Goal: Feedback & Contribution: Submit feedback/report problem

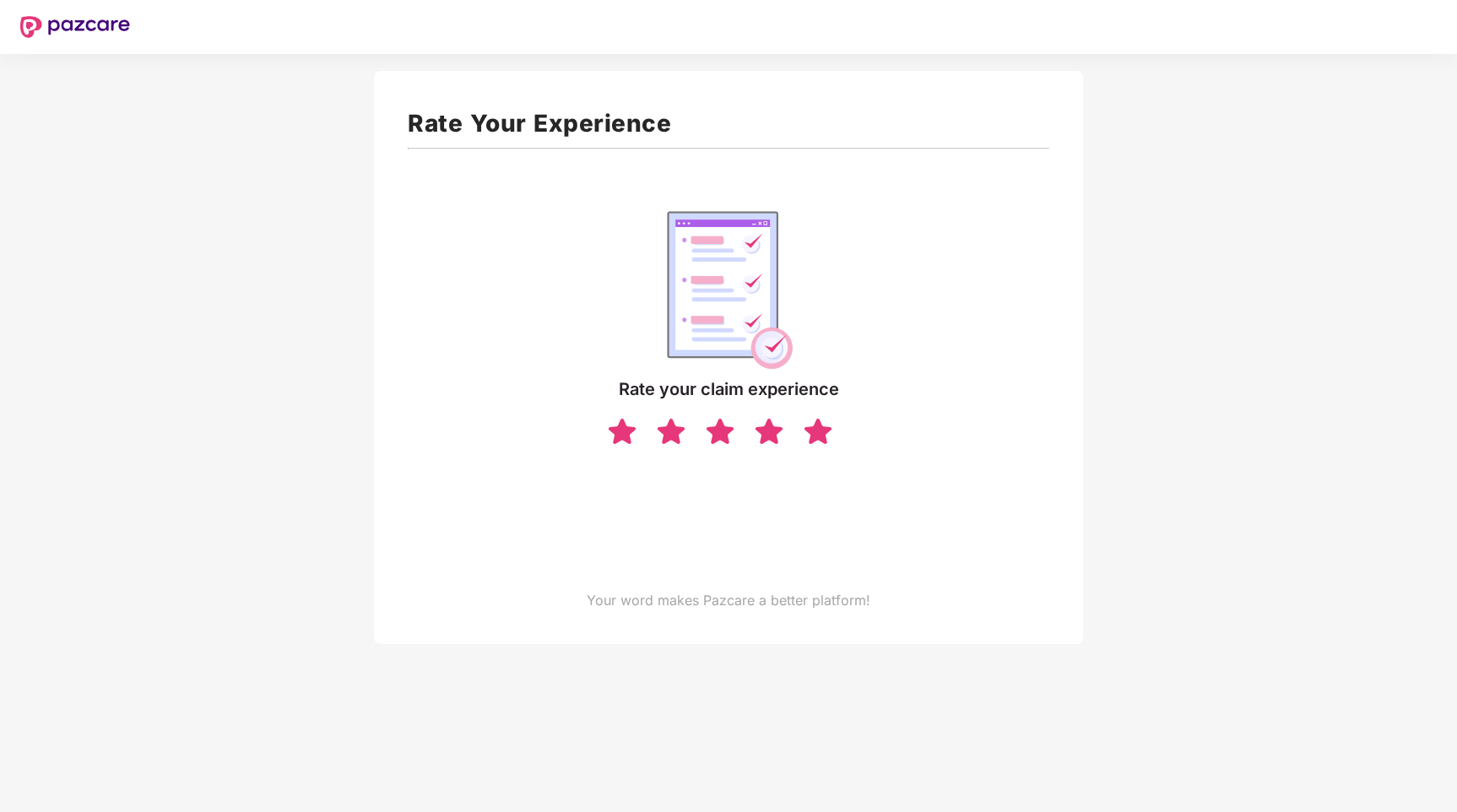
click at [808, 437] on img at bounding box center [818, 431] width 32 height 29
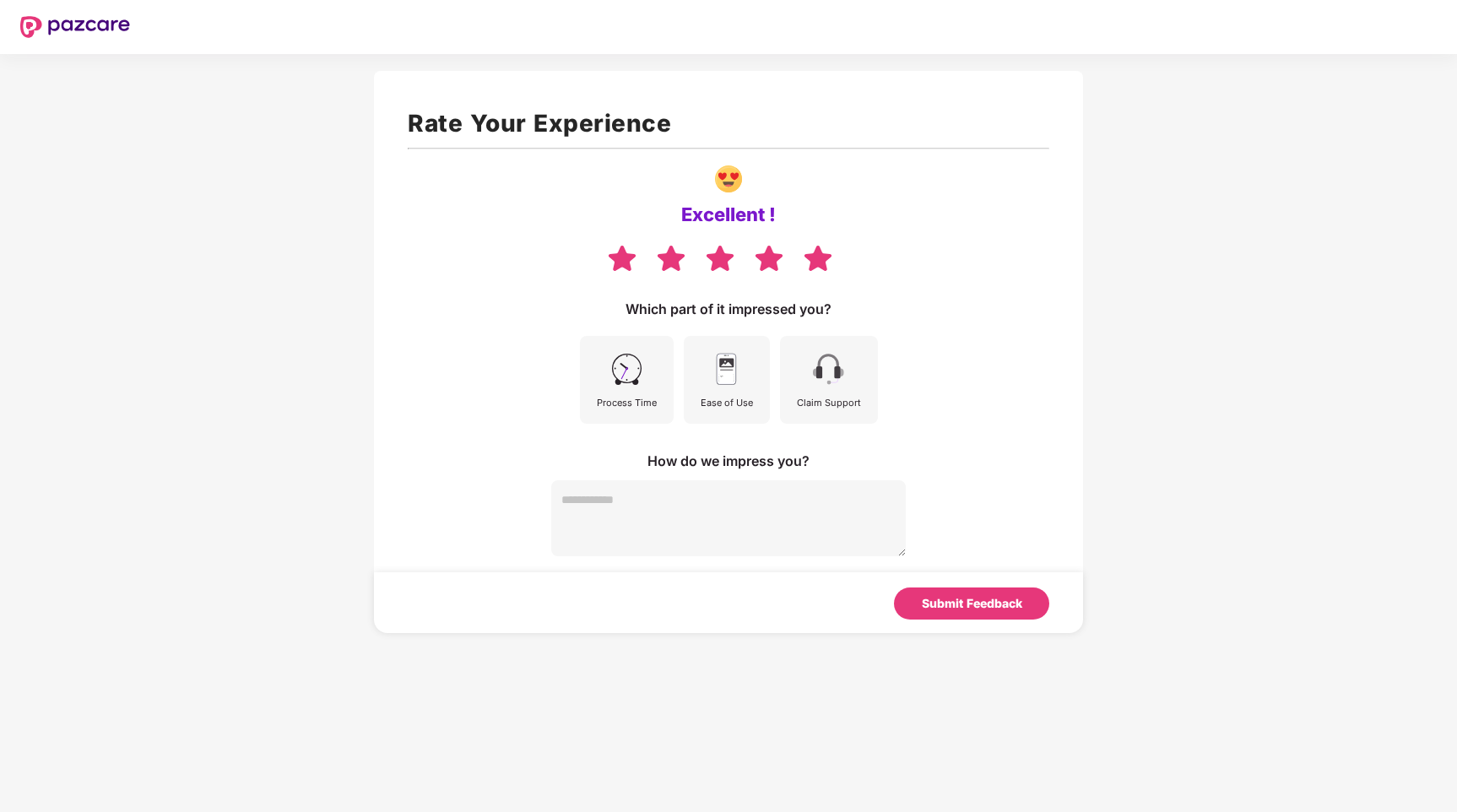
click at [770, 521] on textarea at bounding box center [728, 518] width 355 height 76
type textarea "*"
drag, startPoint x: 810, startPoint y: 460, endPoint x: 639, endPoint y: 459, distance: 171.0
click at [639, 459] on div "How do we impress you?" at bounding box center [728, 461] width 355 height 19
copy div "How do we impress you?"
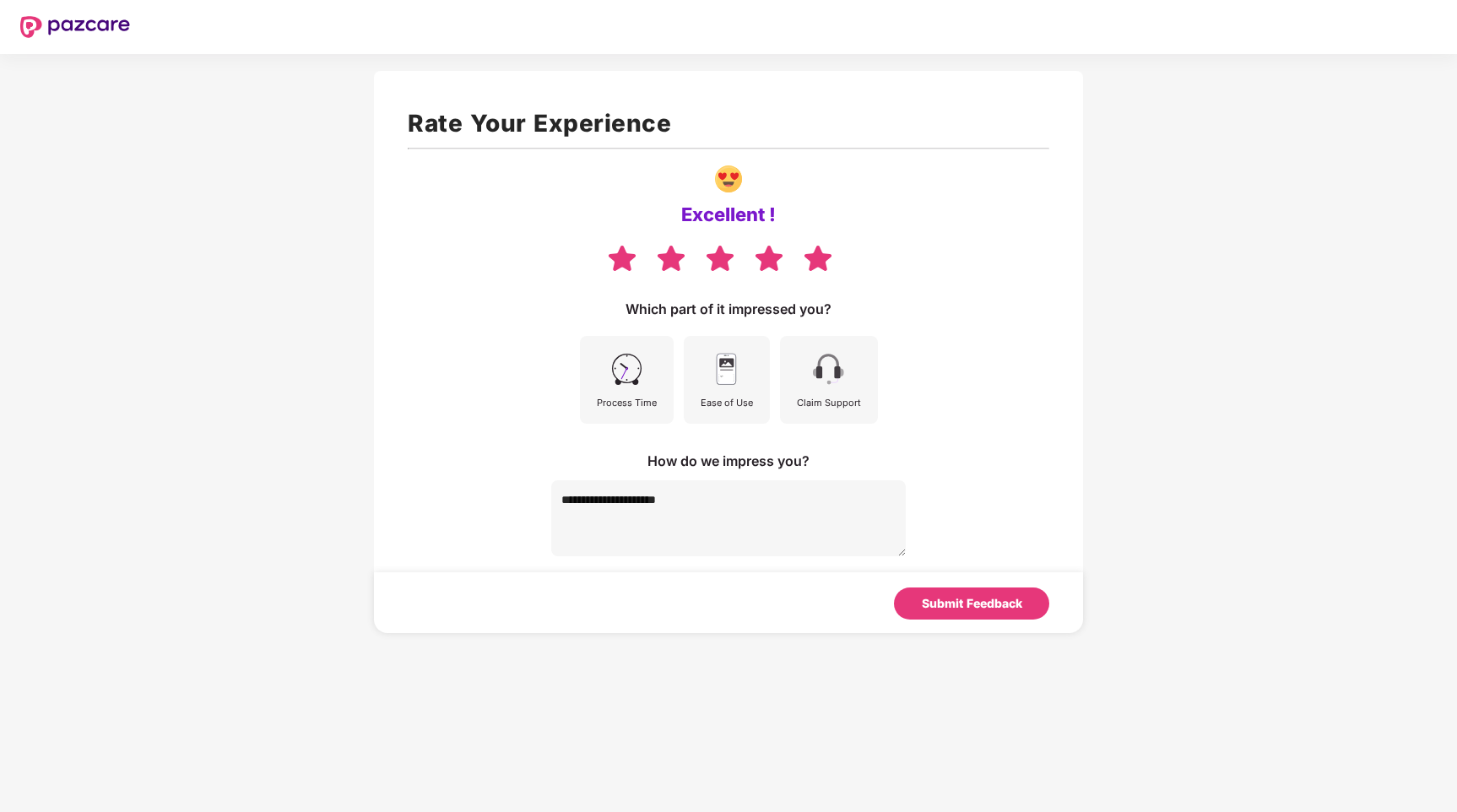
click at [729, 514] on textarea "**********" at bounding box center [728, 518] width 355 height 76
type textarea "*"
click at [639, 365] on img at bounding box center [627, 369] width 38 height 38
click at [735, 381] on img at bounding box center [727, 369] width 38 height 38
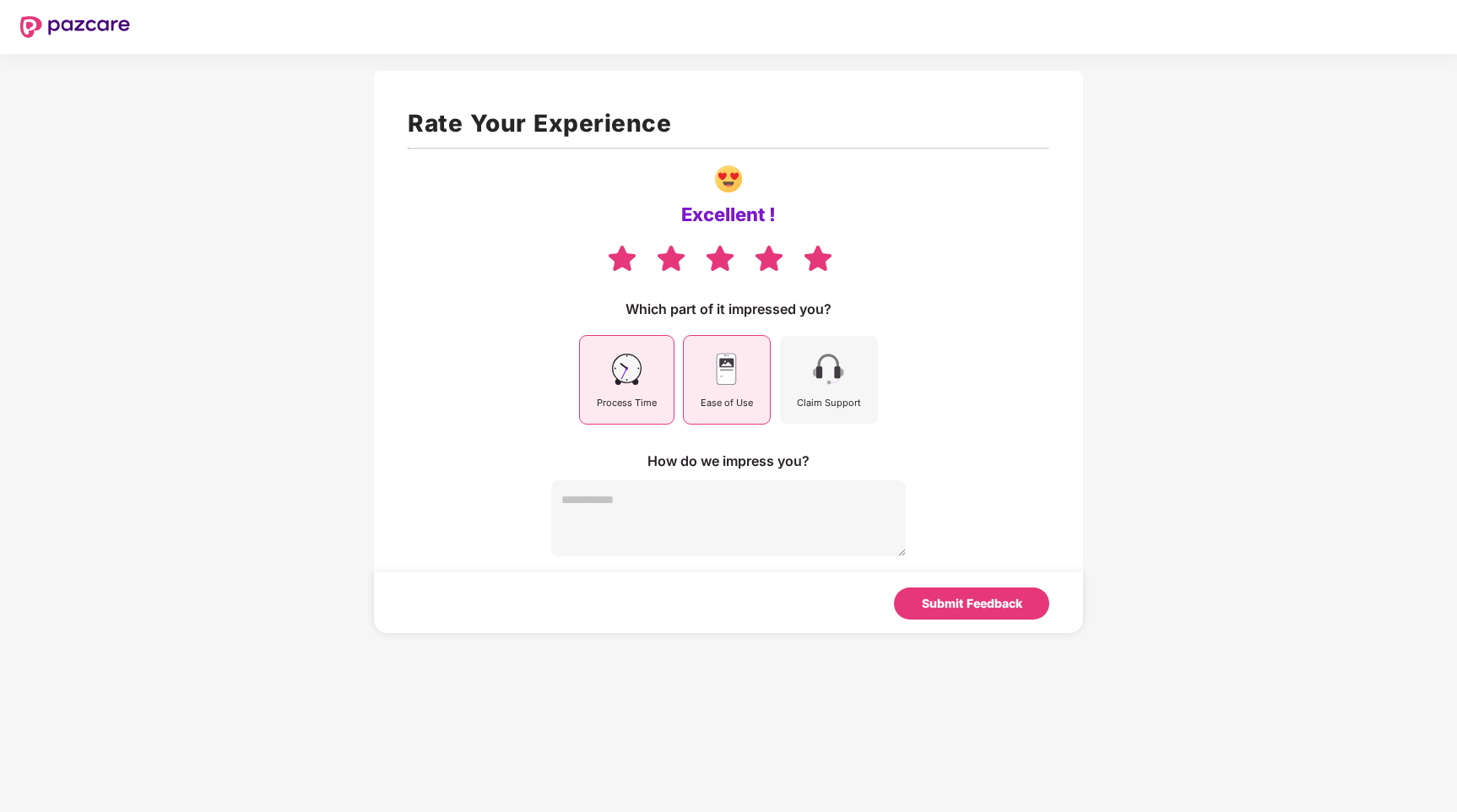
click at [823, 386] on img at bounding box center [829, 369] width 38 height 38
click at [998, 601] on div "Submit Feedback" at bounding box center [972, 604] width 100 height 19
